Goal: Find specific fact: Find specific fact

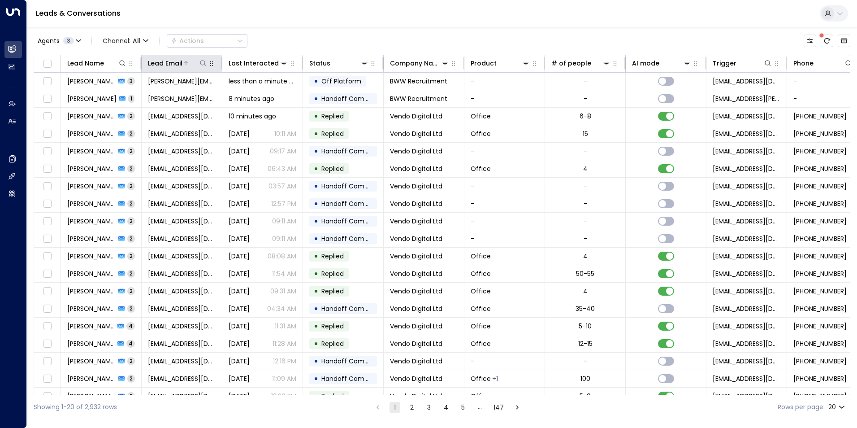
click at [204, 64] on icon at bounding box center [202, 63] width 7 height 7
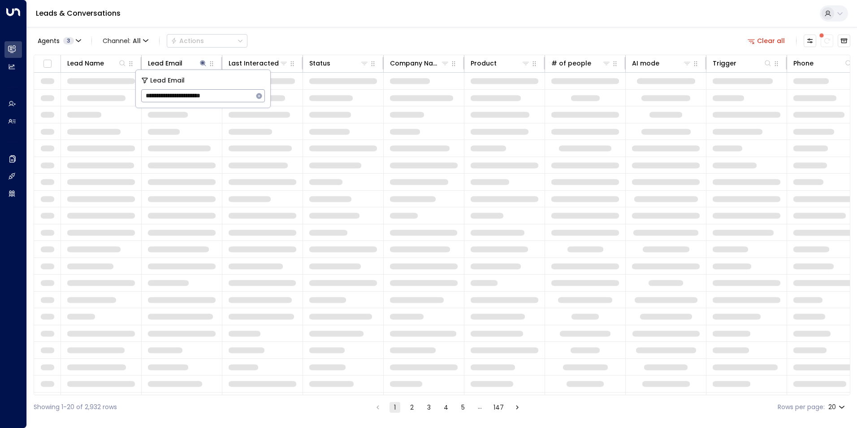
type input "**********"
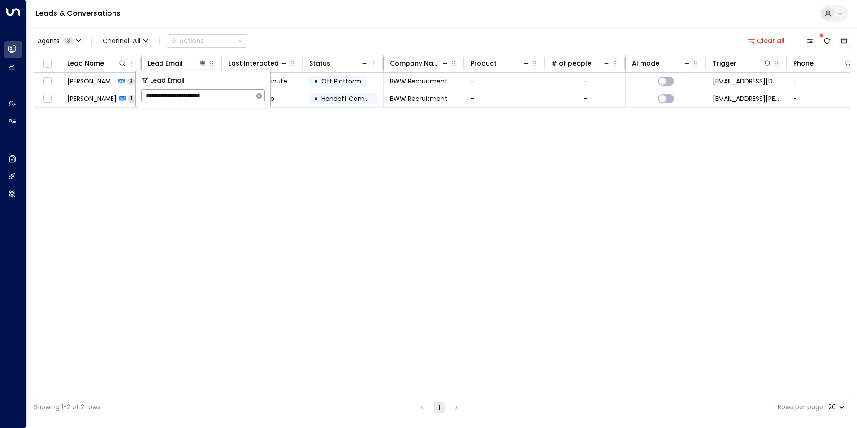
click at [320, 171] on div "Lead Name Lead Email Last Interacted Status Company Name Product # of people AI…" at bounding box center [442, 225] width 817 height 340
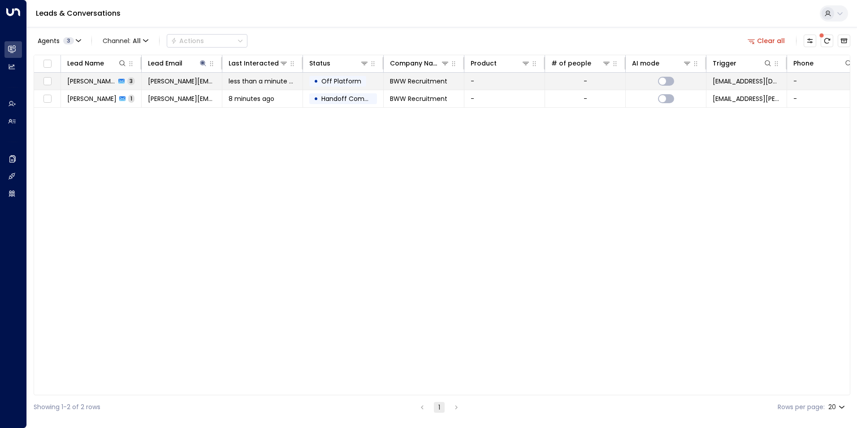
click at [428, 85] on span "BWW Recruitment" at bounding box center [418, 81] width 57 height 9
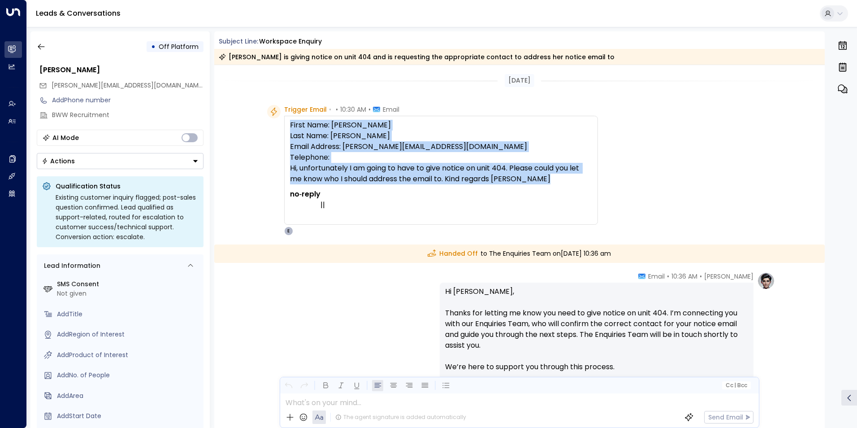
drag, startPoint x: 289, startPoint y: 125, endPoint x: 554, endPoint y: 182, distance: 271.1
click at [554, 182] on p "First Name: [PERSON_NAME] Last Name: [PERSON_NAME] Email Address: [PERSON_NAME]…" at bounding box center [441, 152] width 302 height 65
copy p "First Name: [PERSON_NAME] Last Name: [PERSON_NAME] Email Address: [PERSON_NAME]…"
